Goal: Find specific page/section: Find specific page/section

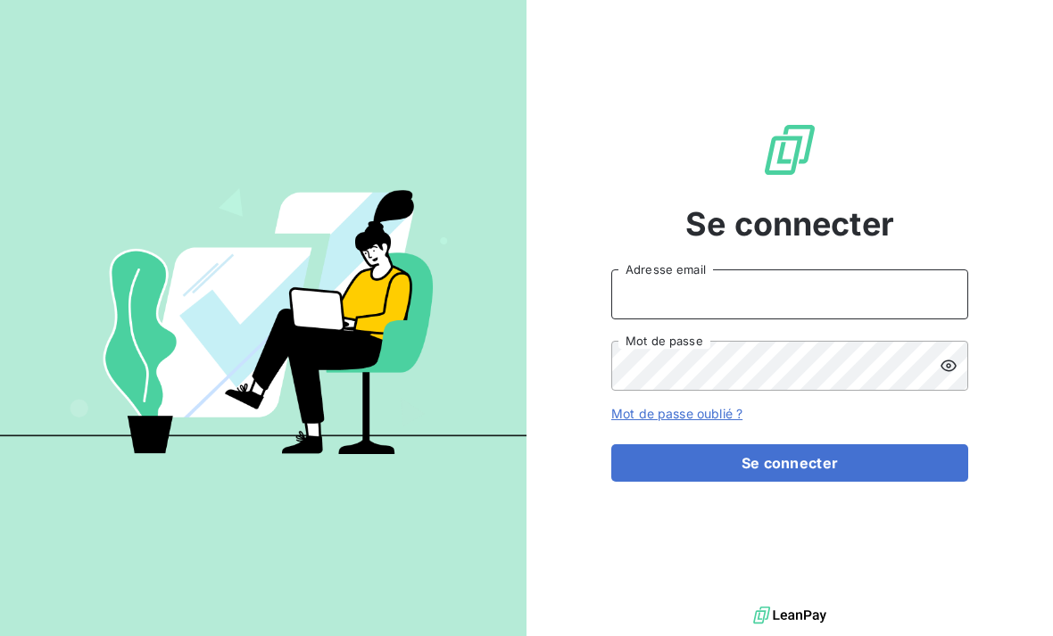
click at [768, 319] on input "Adresse email" at bounding box center [789, 294] width 357 height 50
click at [684, 319] on input "Adresse email" at bounding box center [789, 294] width 357 height 50
type input "B"
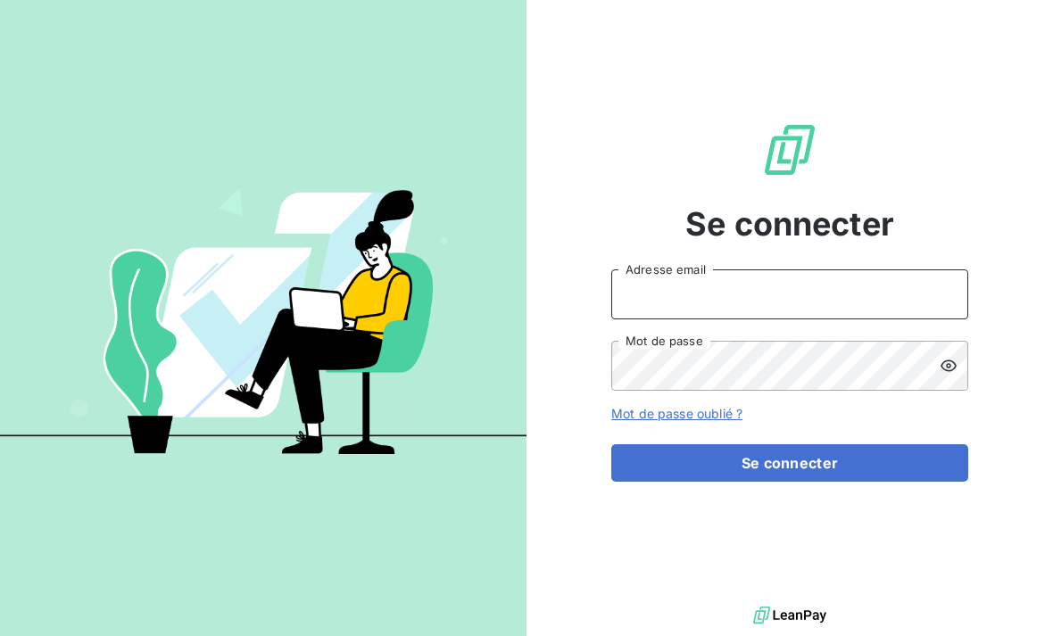
type input "B"
type input "[PERSON_NAME][EMAIL_ADDRESS][DOMAIN_NAME]"
click at [939, 375] on icon at bounding box center [948, 366] width 18 height 18
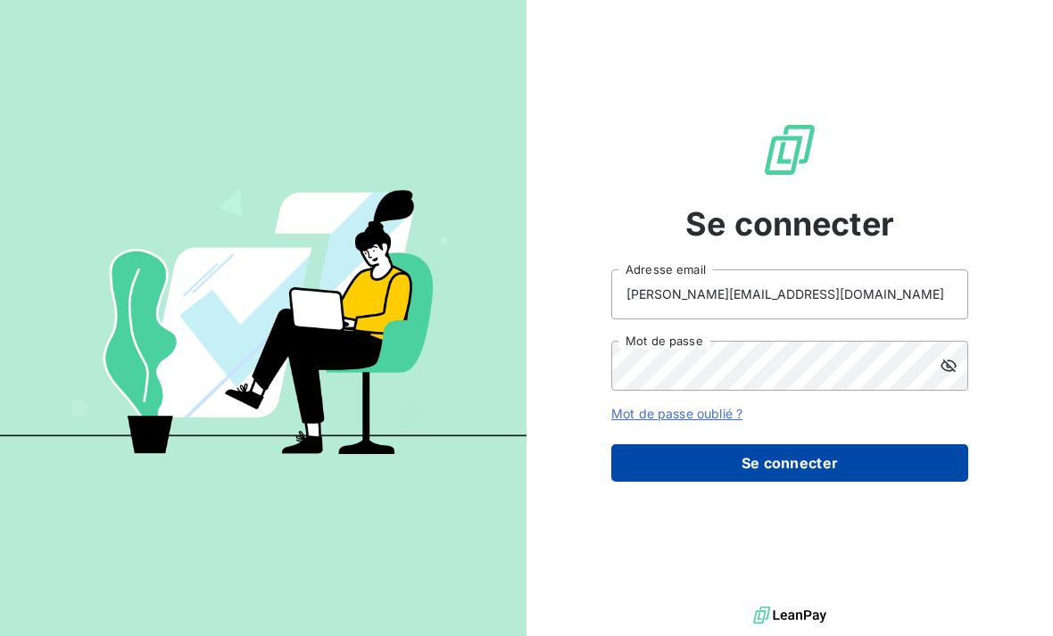
click at [858, 482] on button "Se connecter" at bounding box center [789, 462] width 357 height 37
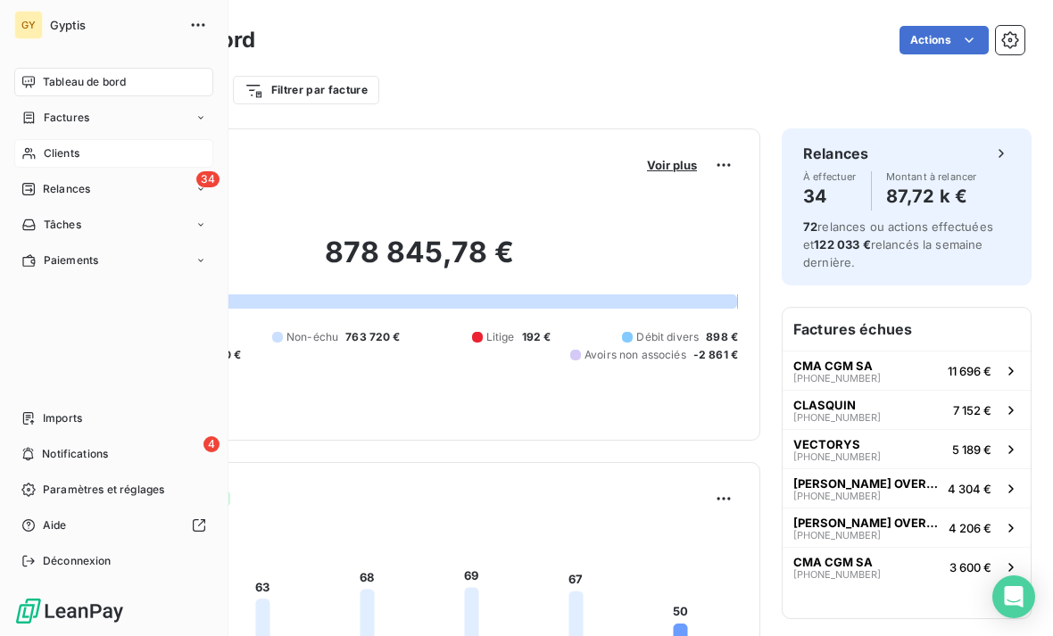
click at [176, 157] on div "Clients" at bounding box center [113, 153] width 199 height 29
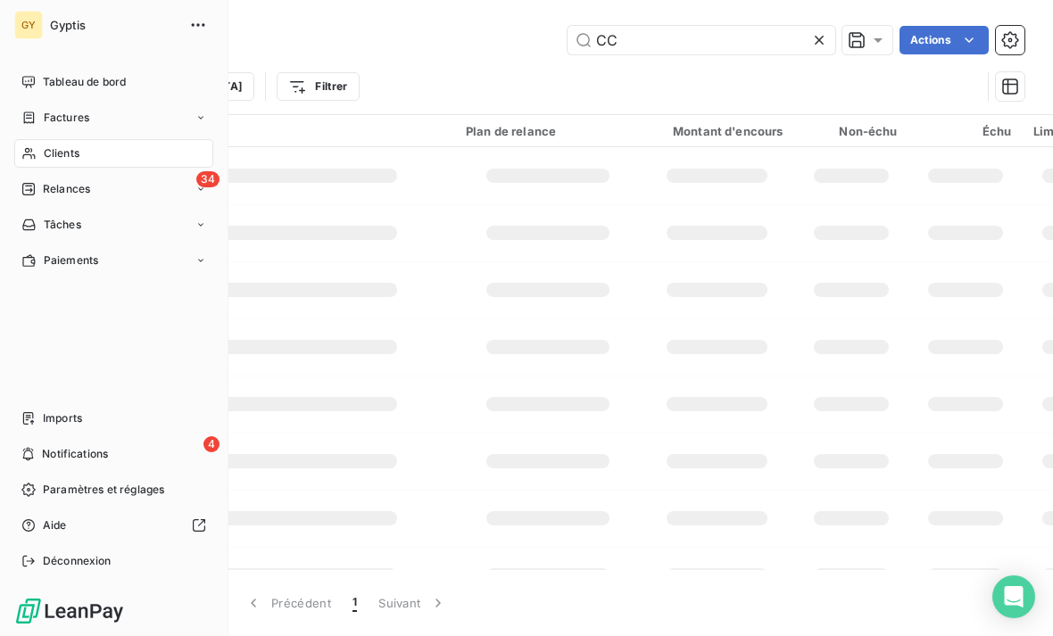
type input "C"
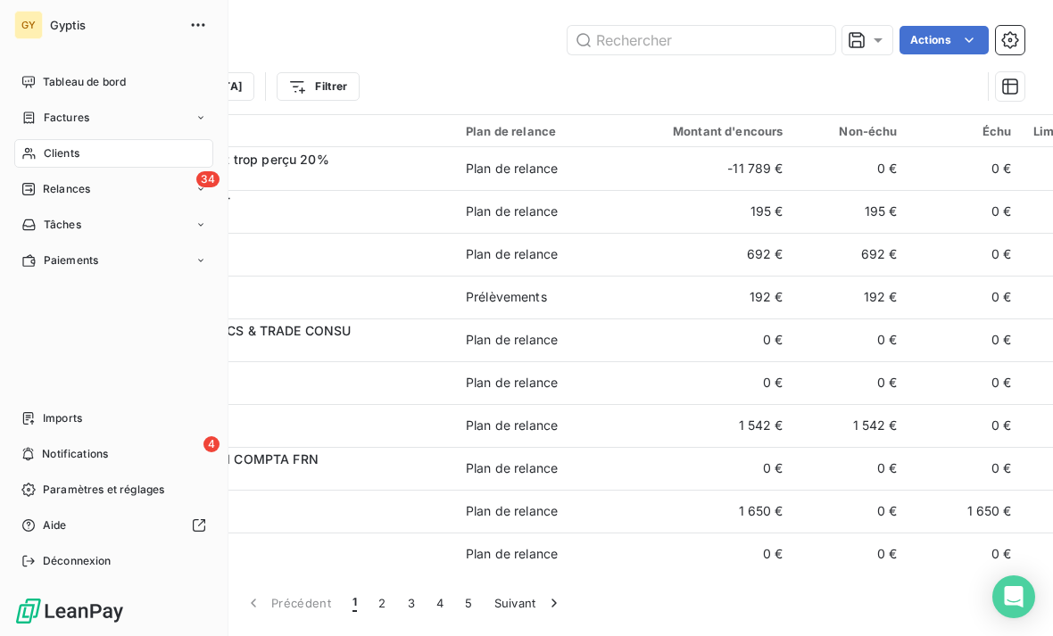
type input "C"
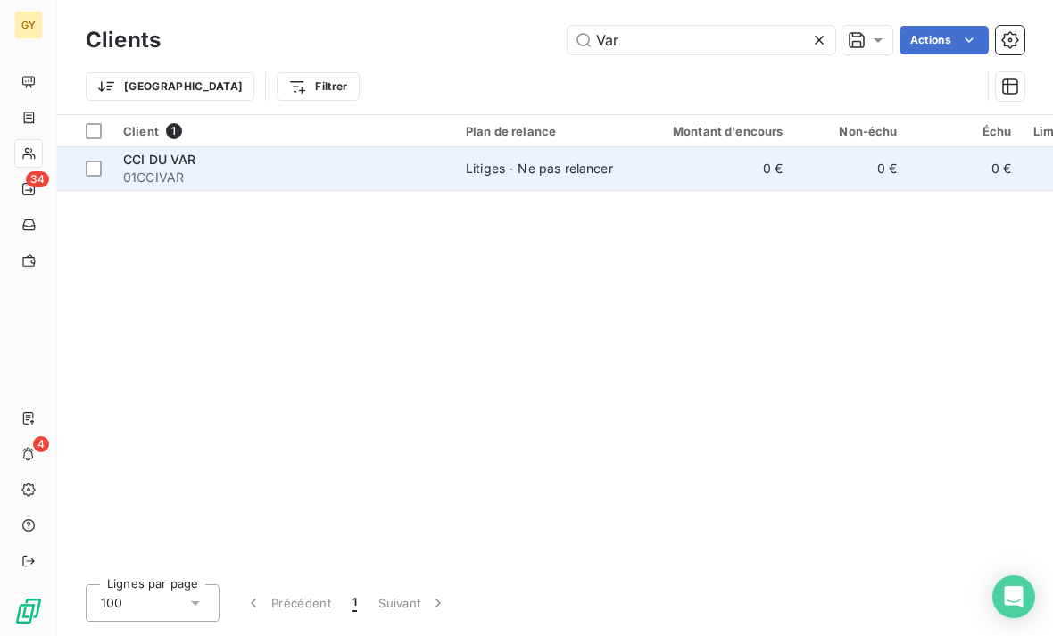
type input "Var"
click at [387, 164] on div "CCI DU VAR" at bounding box center [283, 160] width 321 height 18
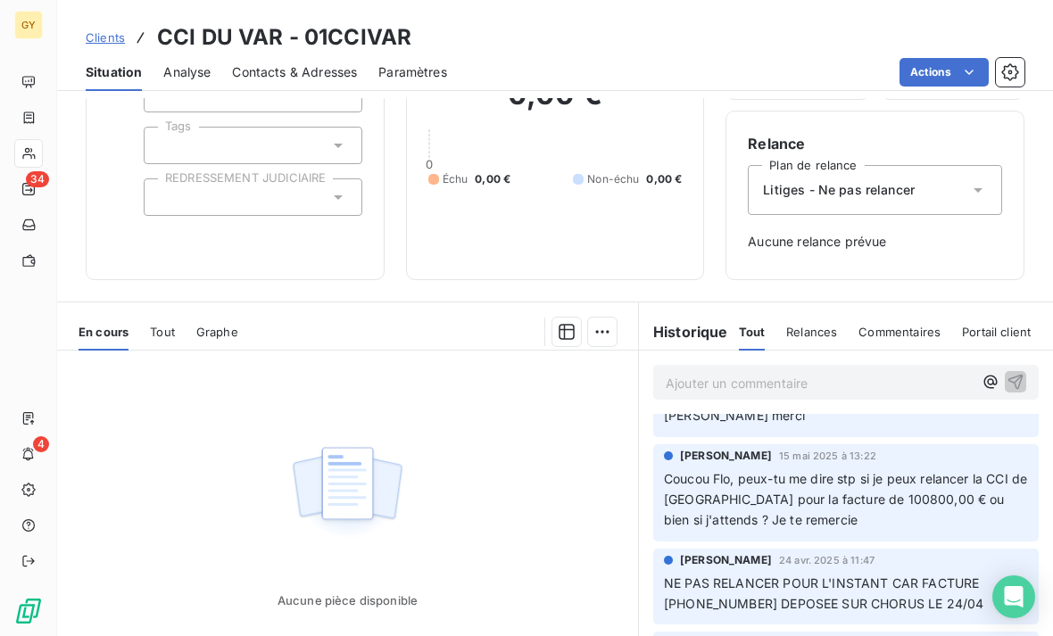
scroll to position [3401, 0]
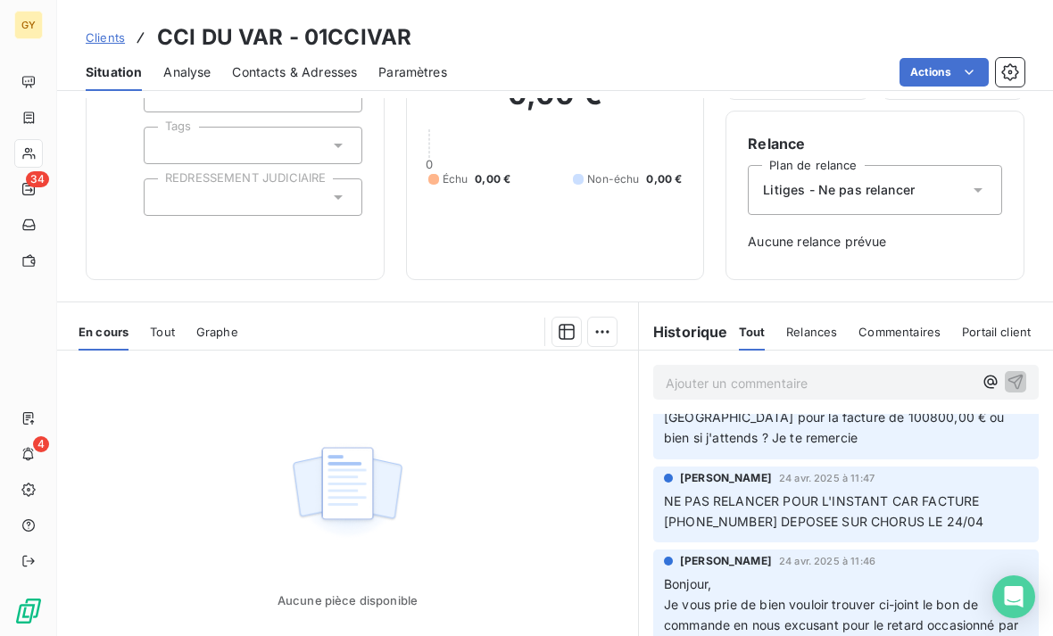
click at [805, 337] on span "Relances" at bounding box center [811, 332] width 51 height 14
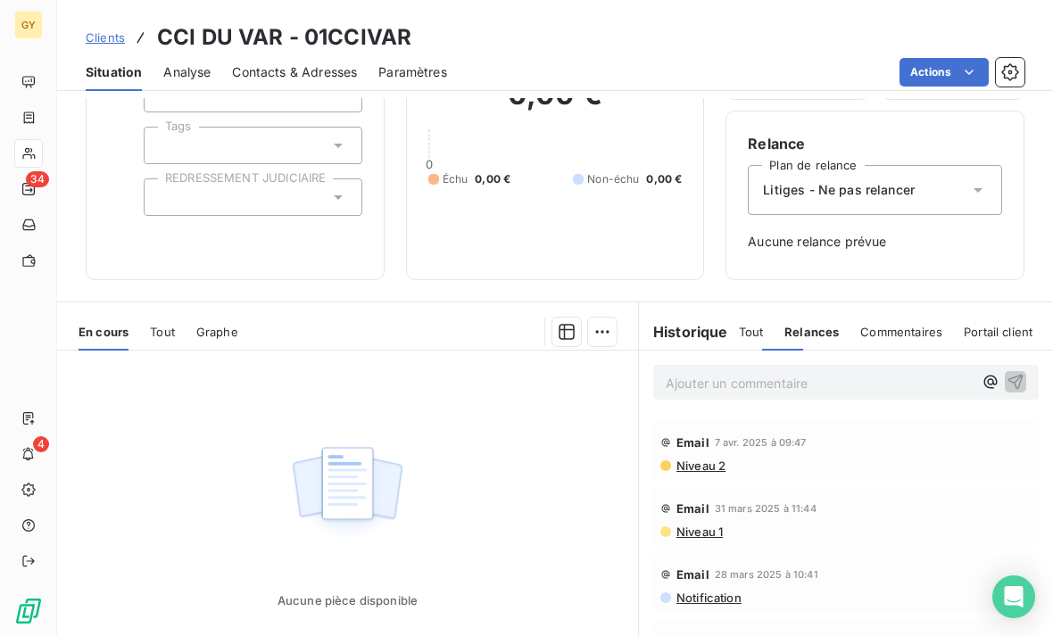
scroll to position [0, 0]
